Goal: Task Accomplishment & Management: Manage account settings

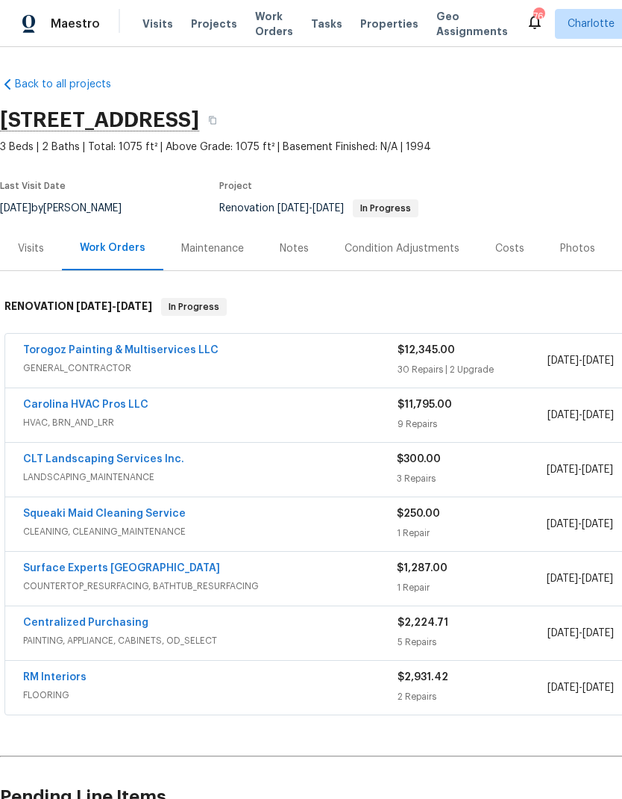
click at [163, 23] on span "Visits" at bounding box center [158, 23] width 31 height 15
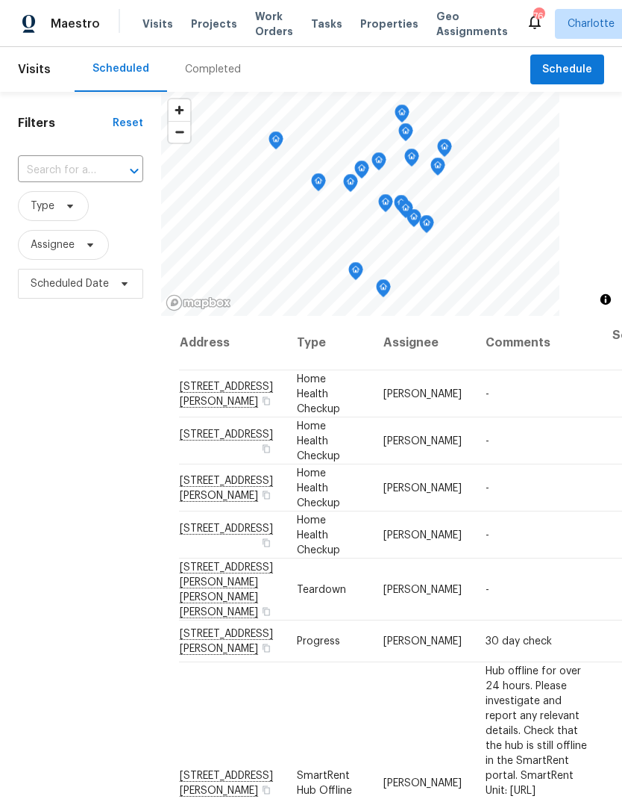
click at [101, 162] on input "text" at bounding box center [60, 170] width 84 height 23
type input "232 br"
click at [43, 218] on li "232 Branchwood Cir, Kings Mountain, NC 28086" at bounding box center [79, 205] width 125 height 25
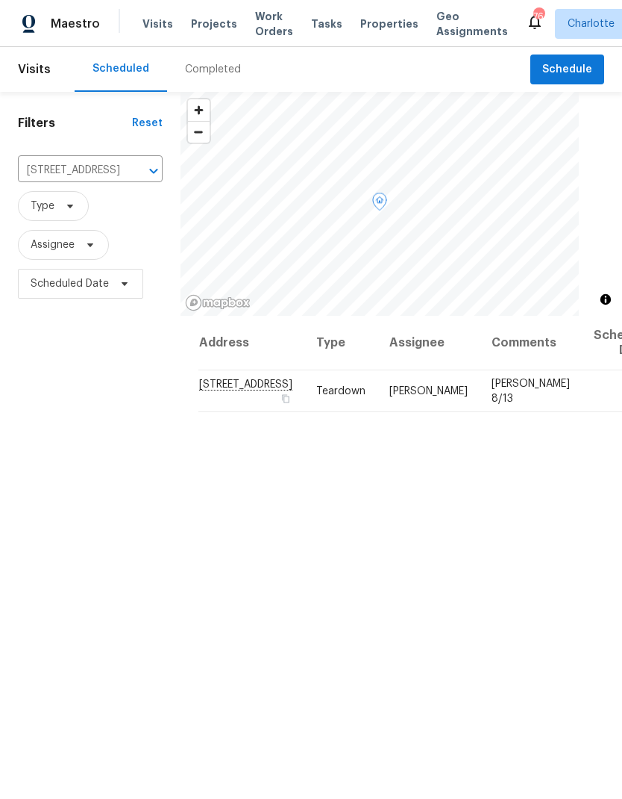
click at [0, 0] on icon at bounding box center [0, 0] width 0 height 0
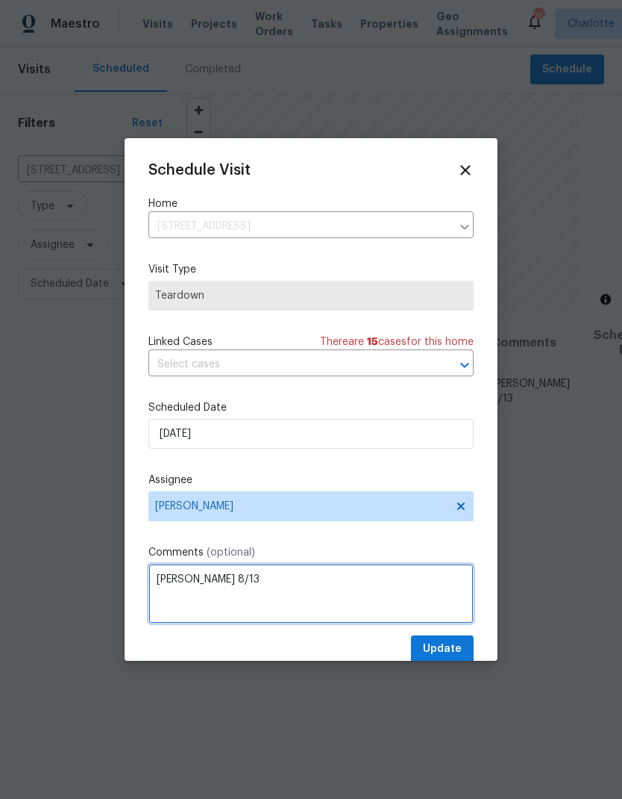
click at [305, 580] on textarea "COE 8/13" at bounding box center [311, 594] width 325 height 60
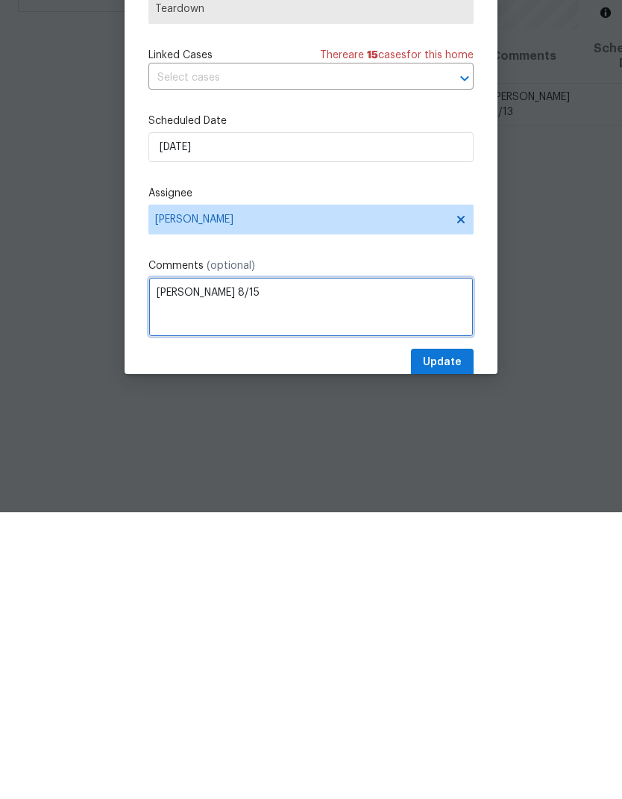
type textarea "COE 8/15"
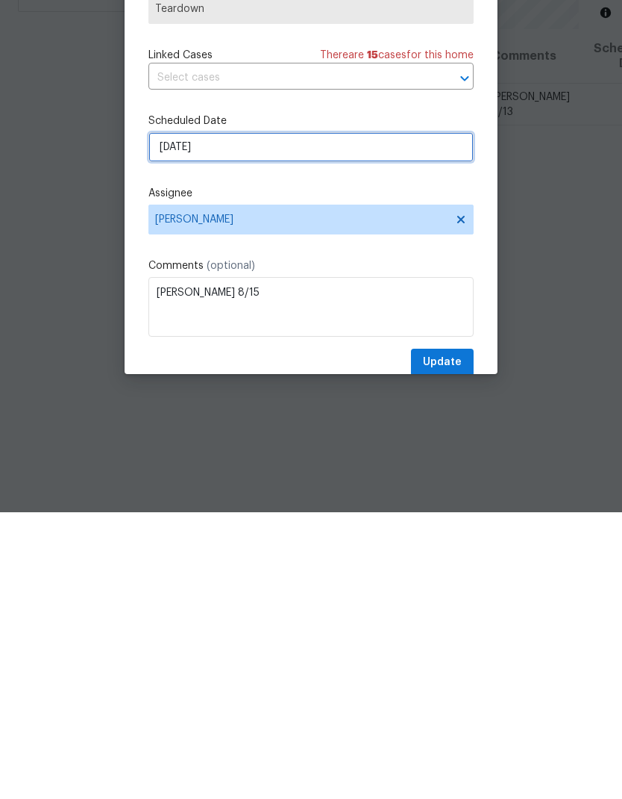
click at [331, 419] on input "8/11/2025" at bounding box center [311, 434] width 325 height 30
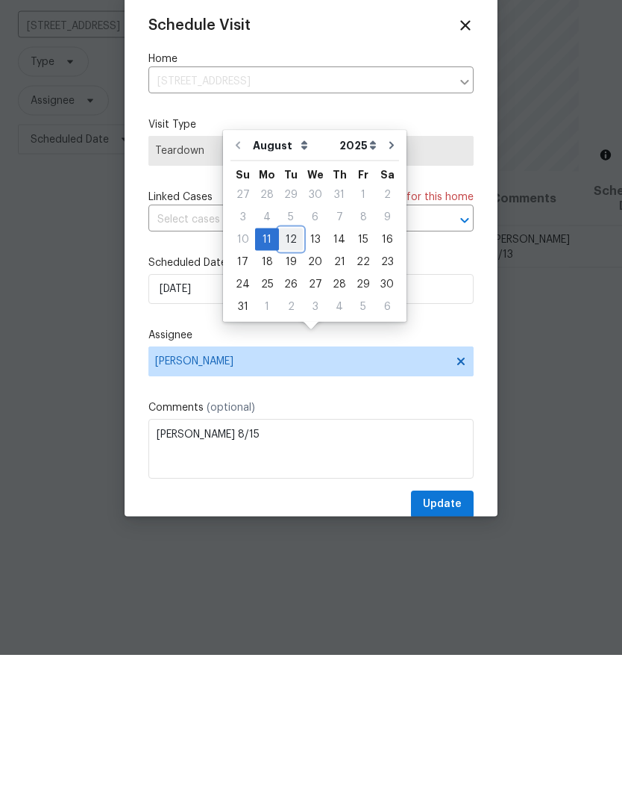
click at [287, 373] on div "12" at bounding box center [291, 383] width 24 height 21
type input "8/12/2025"
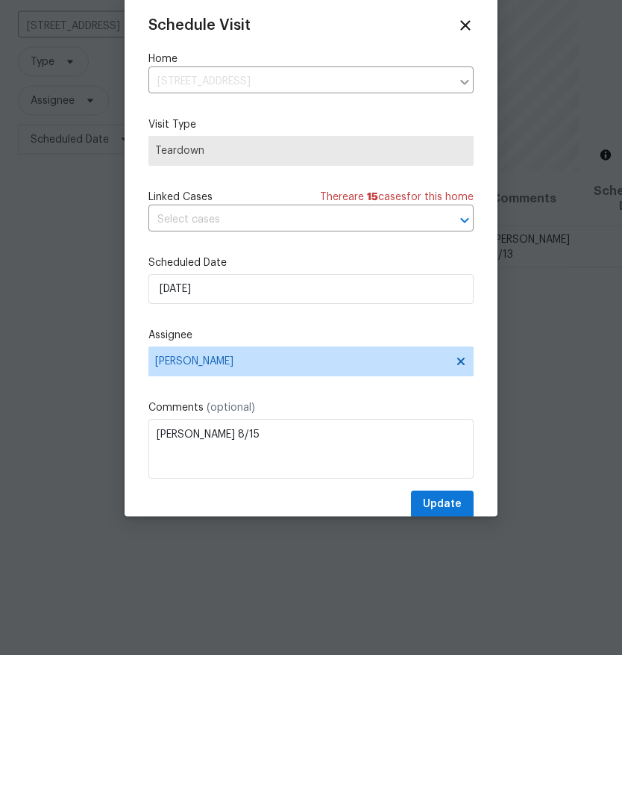
scroll to position [60, 0]
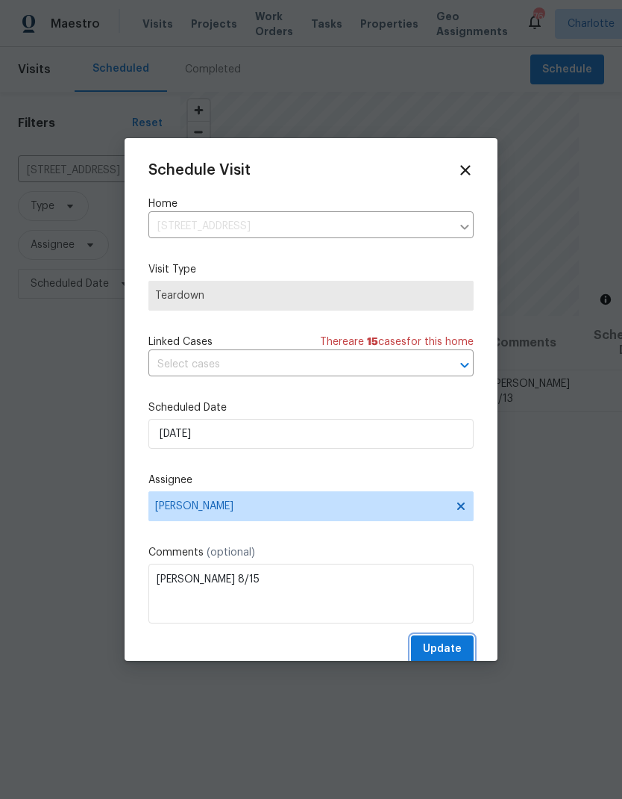
click at [448, 646] on span "Update" at bounding box center [442, 649] width 39 height 19
